Goal: Task Accomplishment & Management: Manage account settings

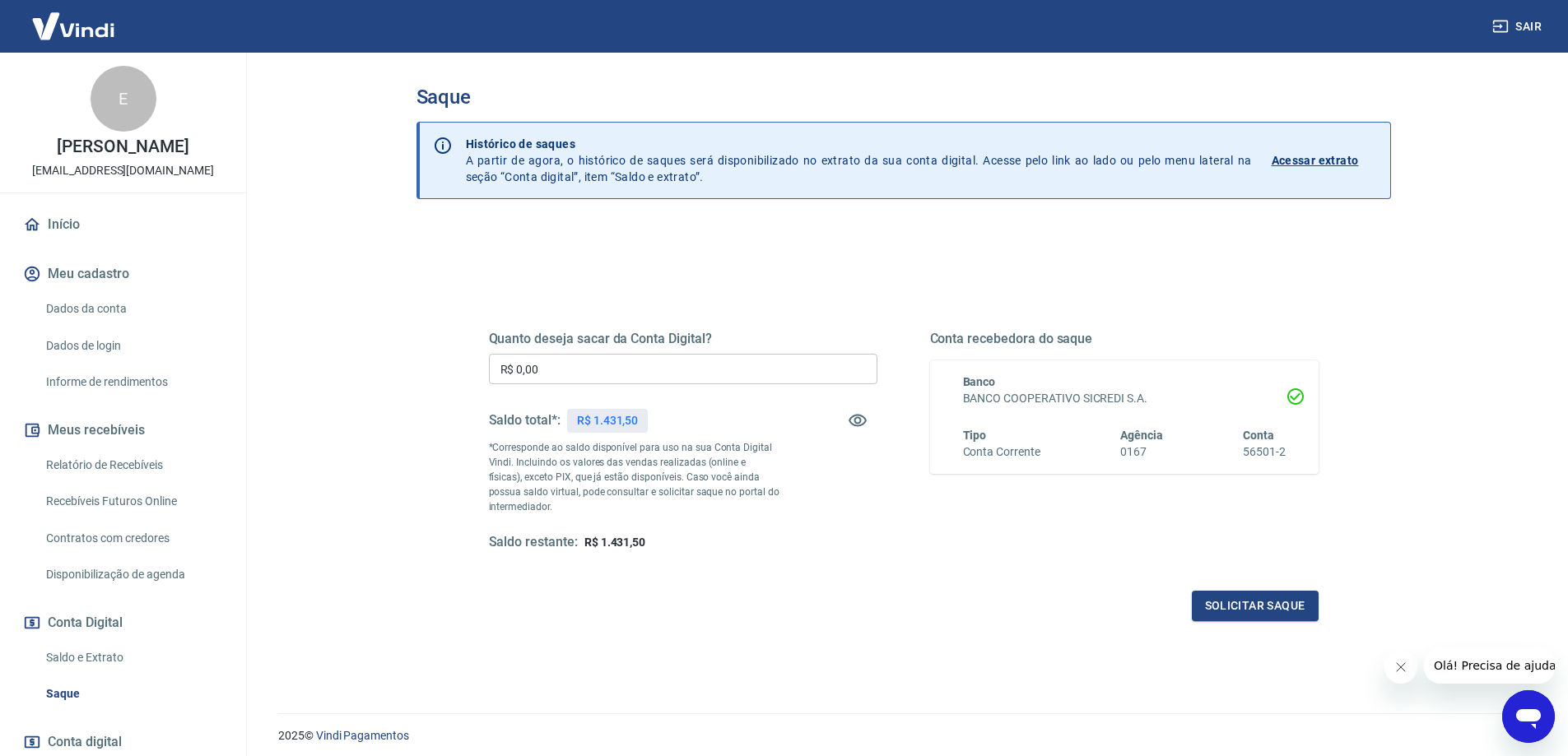
click at [597, 386] on div "Quanto deseja sacar da Conta Digital? R$ 0,00 ​ Saldo total*: R$ 1.431,50 *Corr…" at bounding box center [683, 441] width 388 height 221
click at [591, 375] on input "R$ 0,00" at bounding box center [683, 369] width 388 height 30
type input "R$ 1.431,50"
click at [1276, 617] on button "Solicitar saque" at bounding box center [1255, 605] width 127 height 30
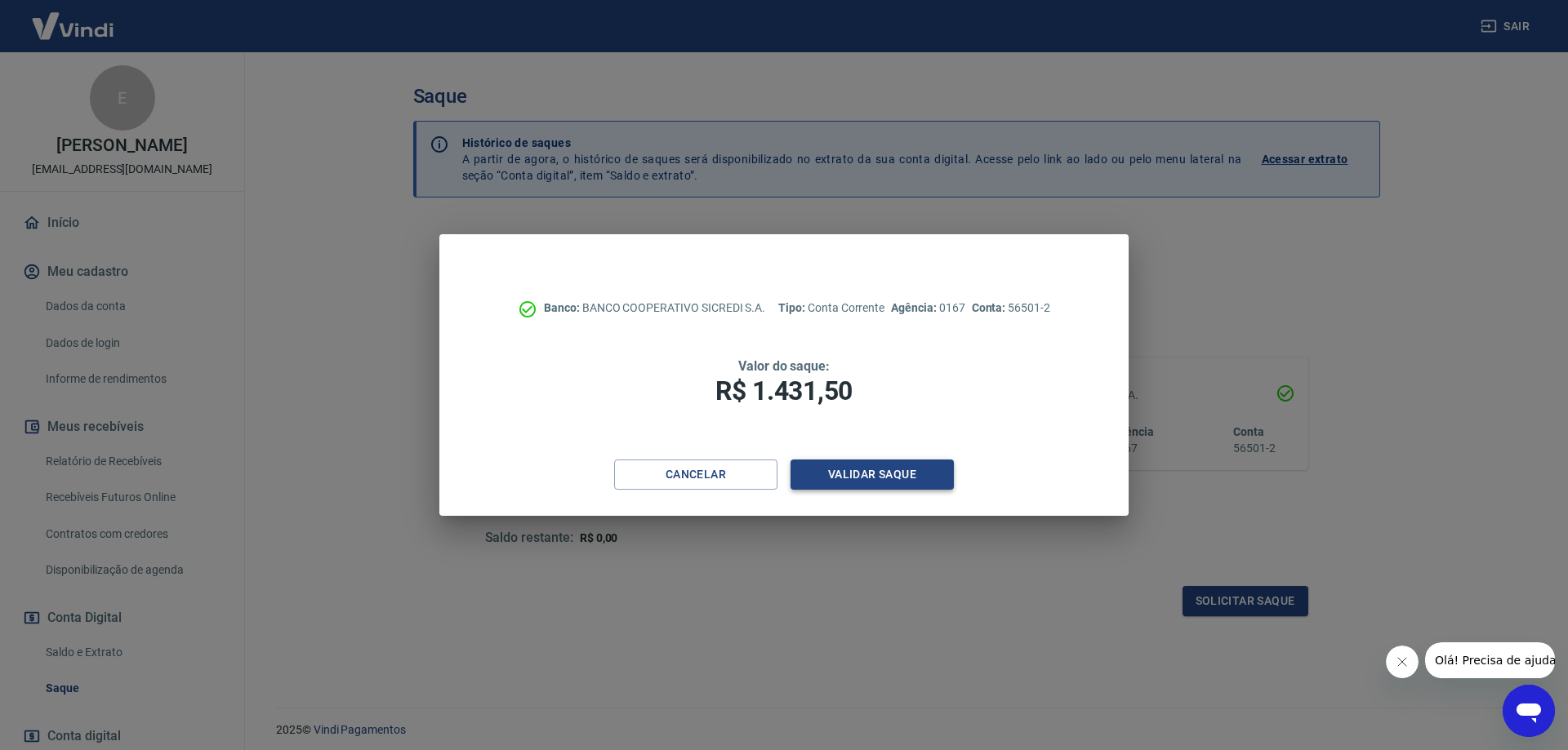
click at [881, 475] on button "Validar saque" at bounding box center [872, 475] width 164 height 30
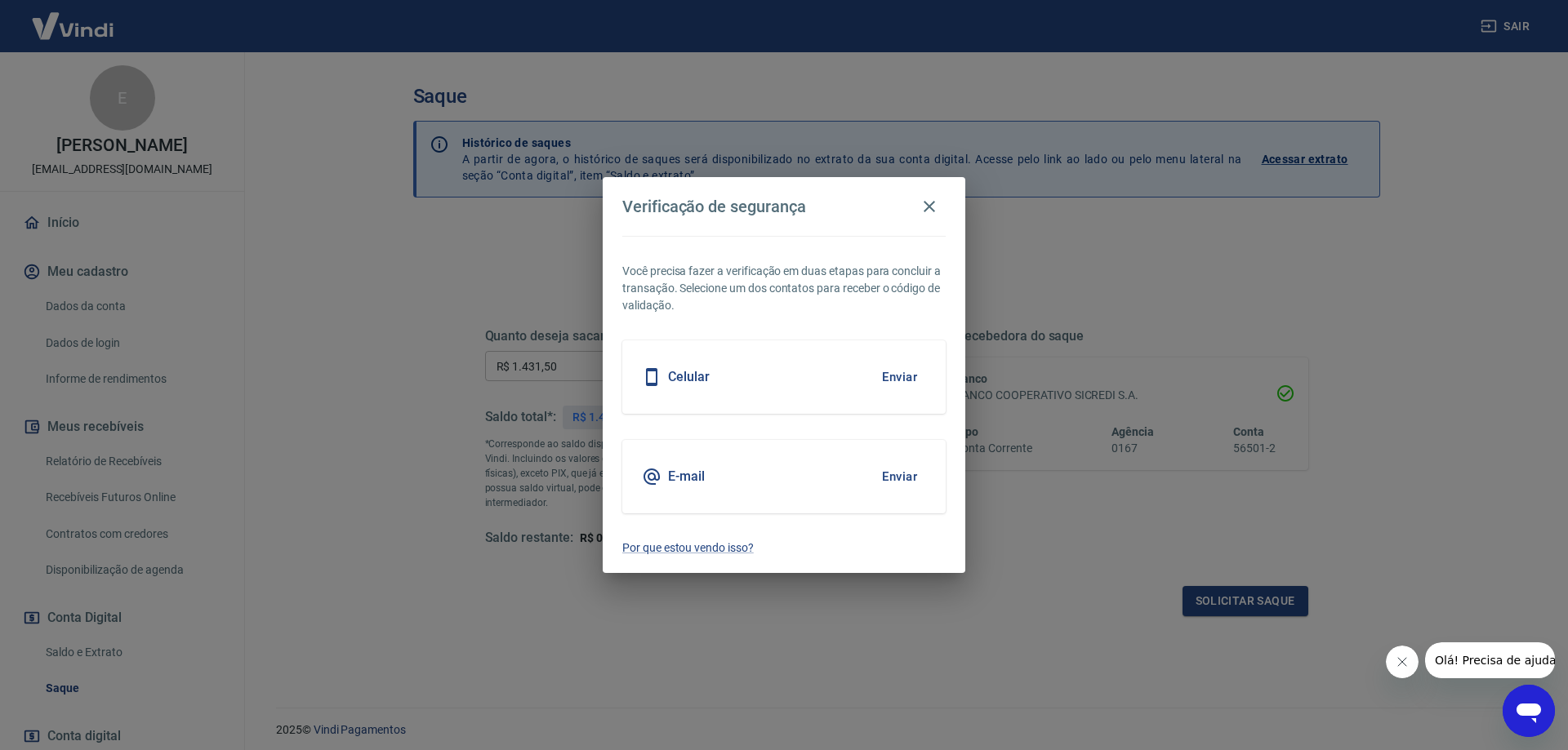
click at [911, 482] on button "Enviar" at bounding box center [899, 477] width 53 height 34
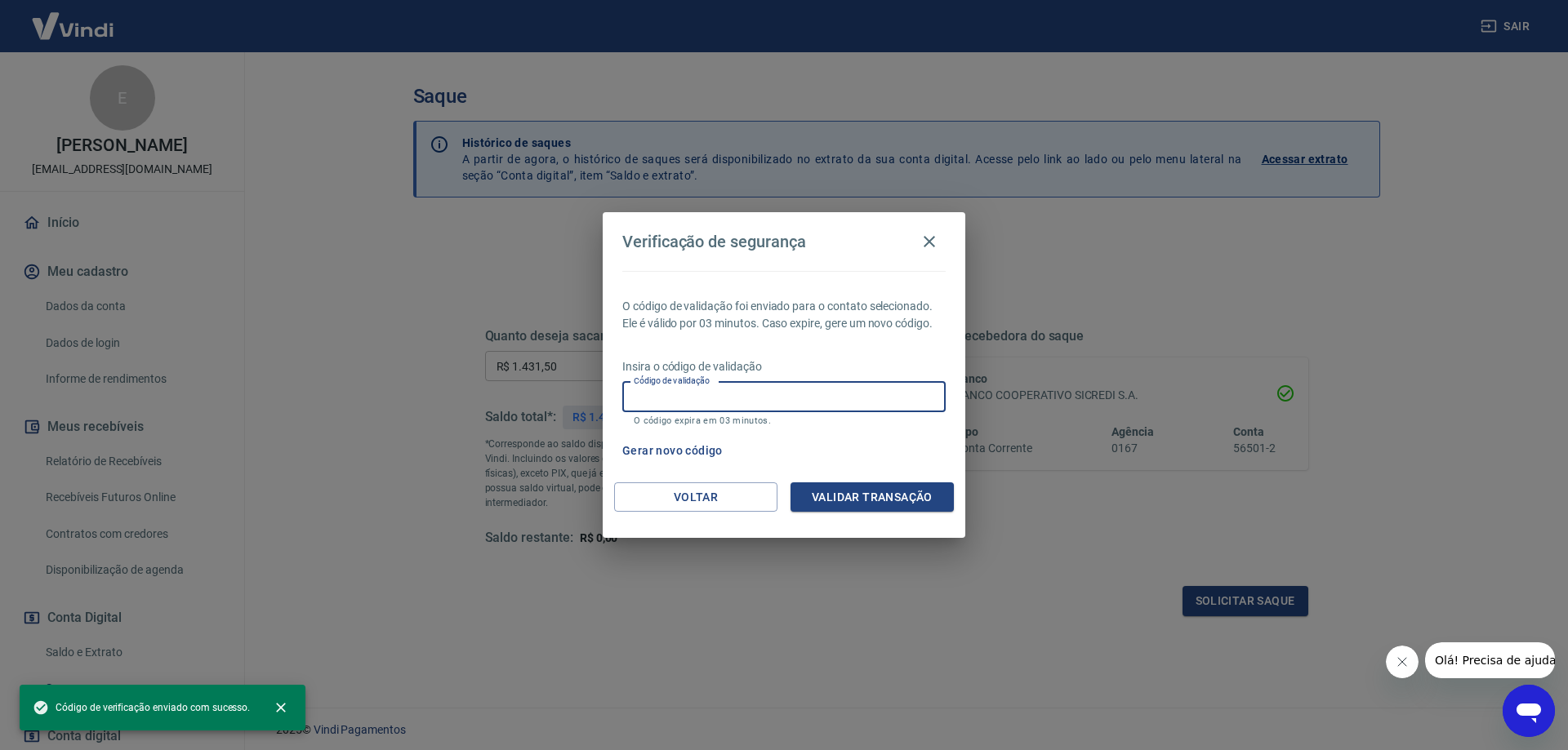
click at [690, 388] on div "Código de validação Código de validação O código expira em 03 minutos." at bounding box center [783, 404] width 323 height 44
paste input "751780"
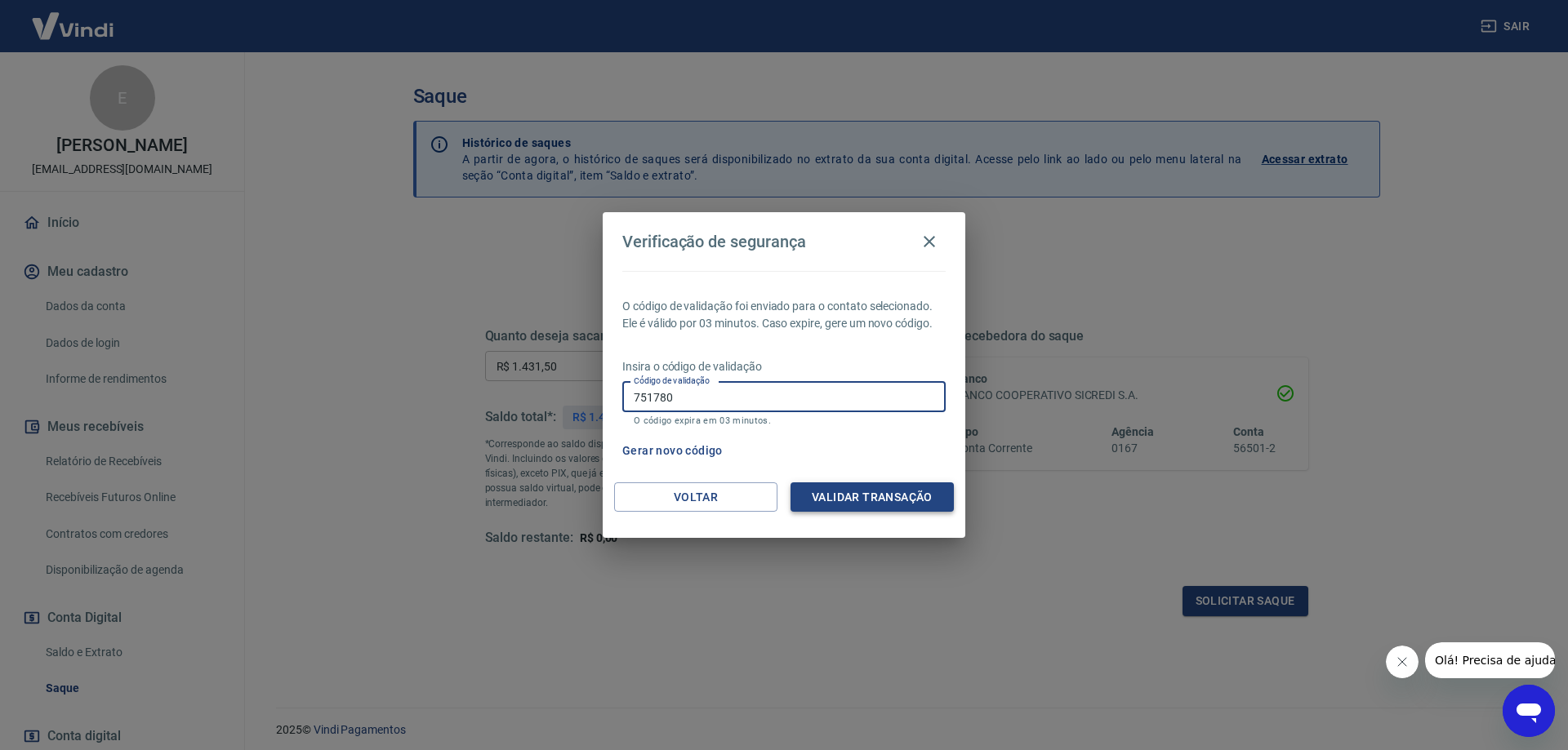
type input "751780"
click at [902, 498] on button "Validar transação" at bounding box center [872, 497] width 164 height 30
